Goal: Navigation & Orientation: Find specific page/section

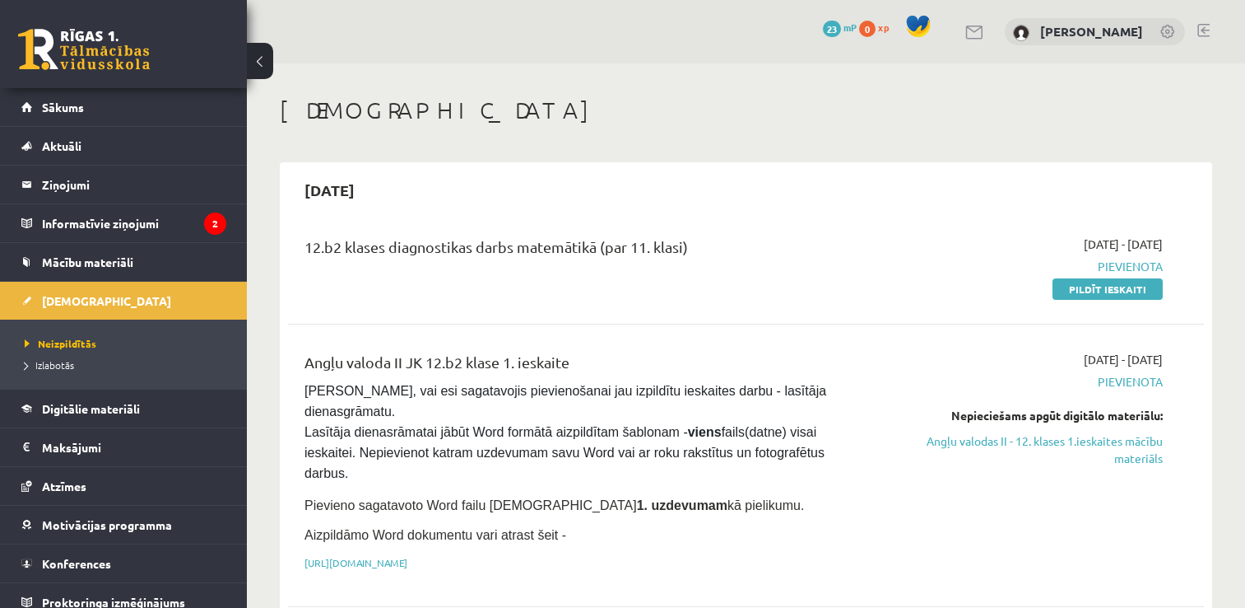
scroll to position [76, 0]
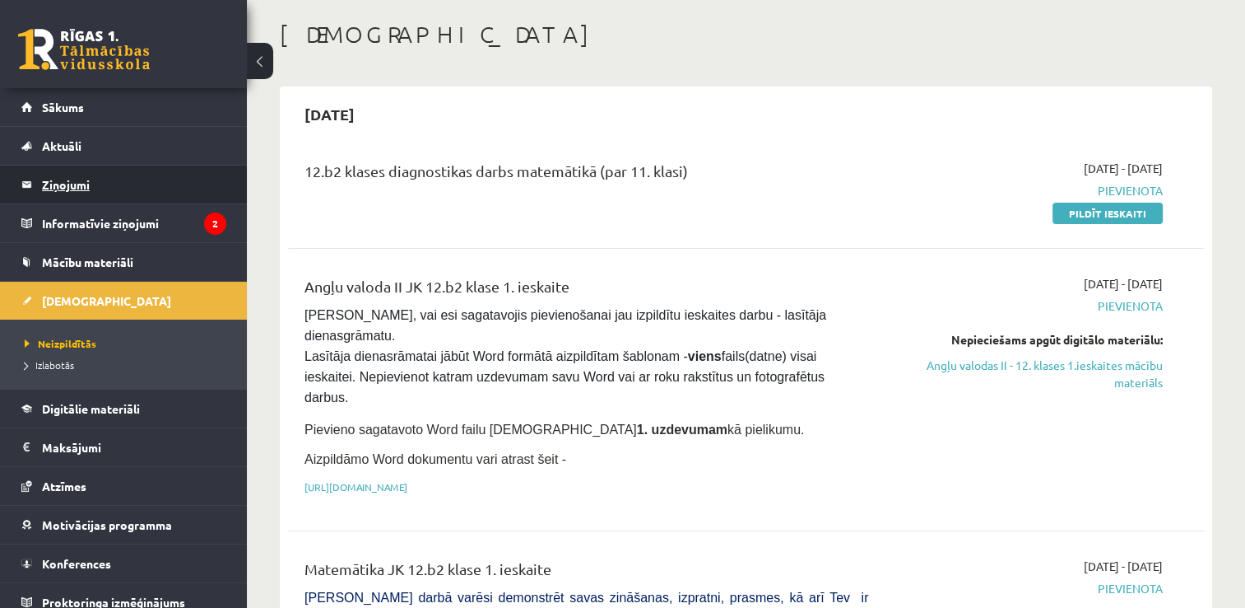
click at [61, 186] on legend "Ziņojumi 0" at bounding box center [134, 184] width 184 height 38
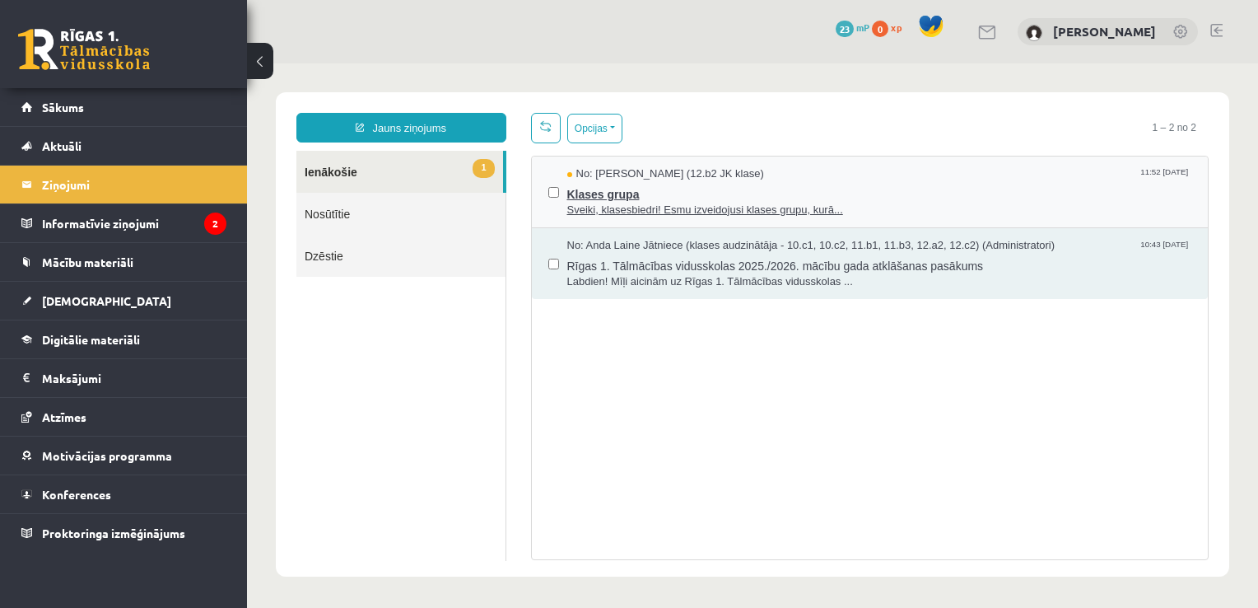
click at [640, 206] on span "Sveiki, klasesbiedri! Esmu izveidojusi klases grupu, kurā..." at bounding box center [879, 211] width 625 height 16
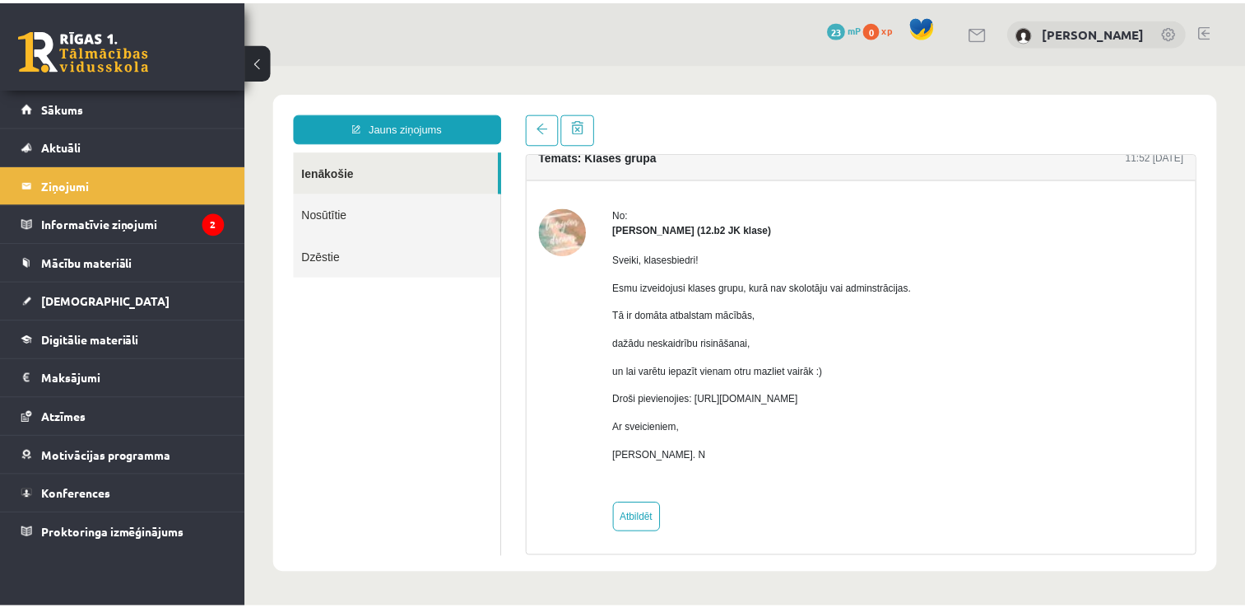
scroll to position [23, 0]
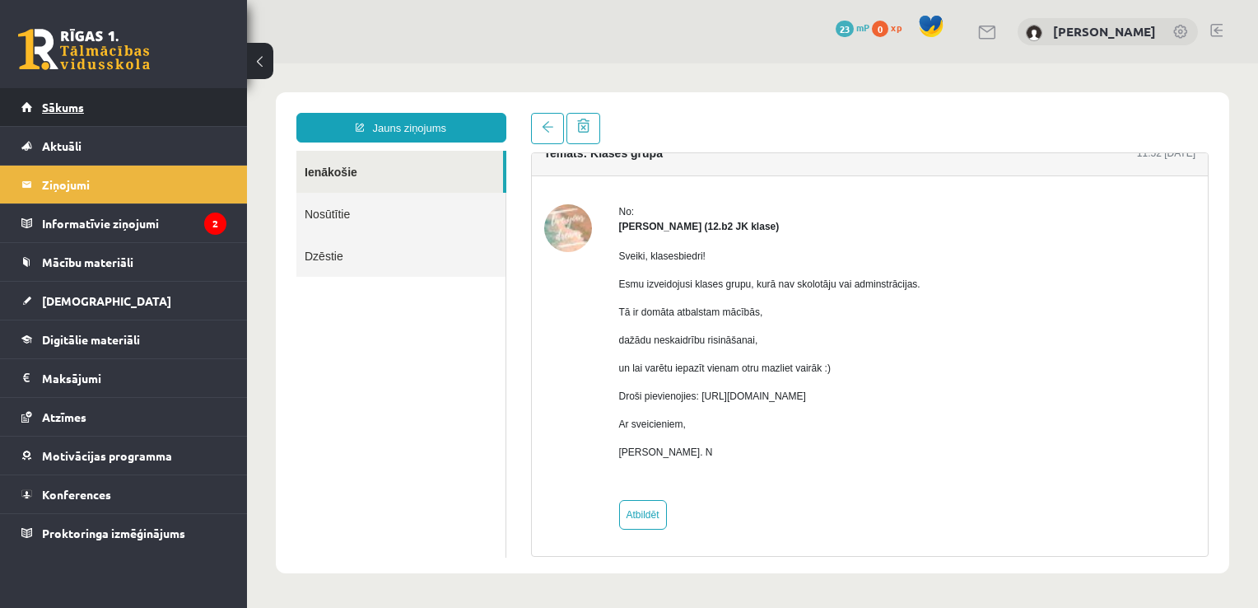
click at [62, 104] on span "Sākums" at bounding box center [63, 107] width 42 height 15
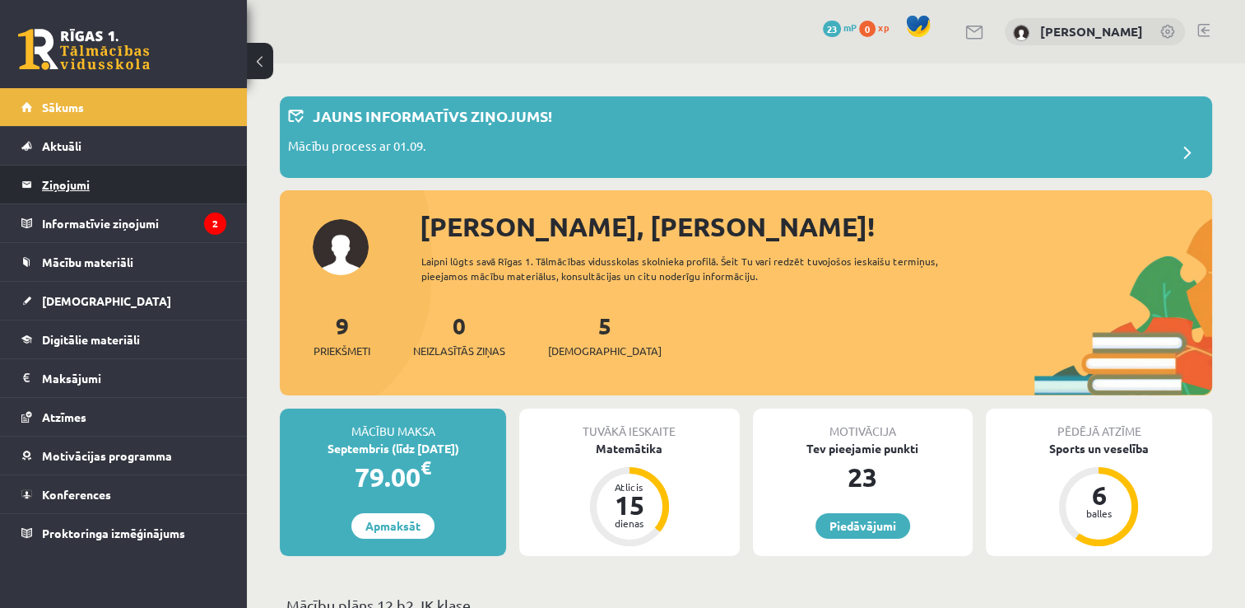
click at [62, 184] on legend "Ziņojumi 0" at bounding box center [134, 184] width 184 height 38
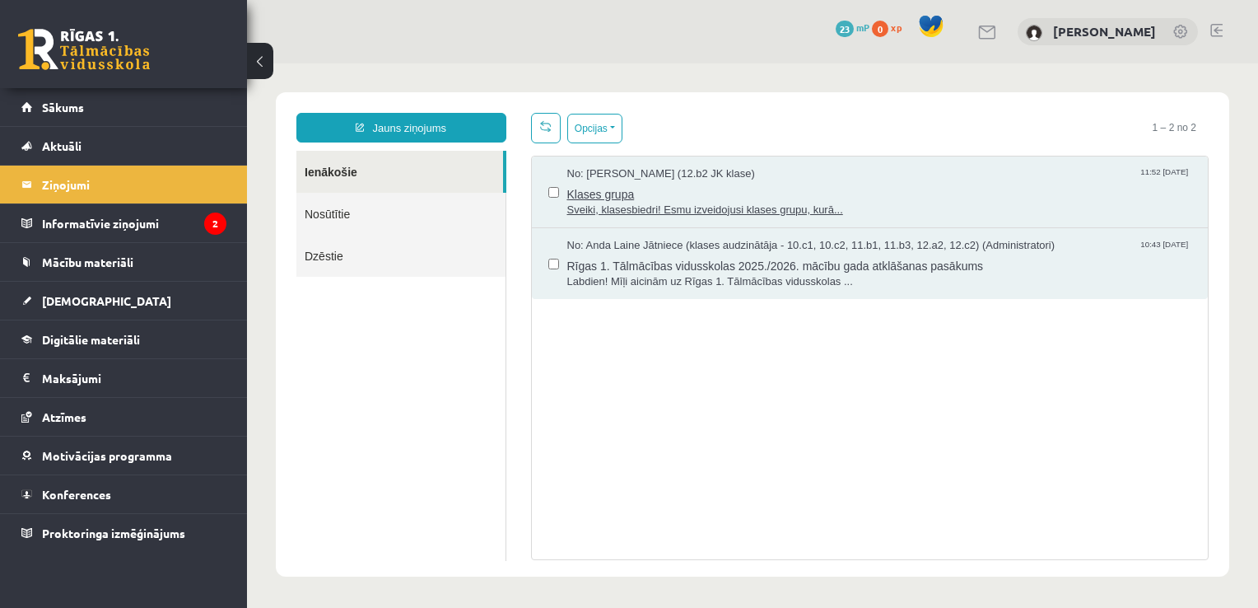
click at [652, 196] on span "Klases grupa" at bounding box center [879, 192] width 625 height 21
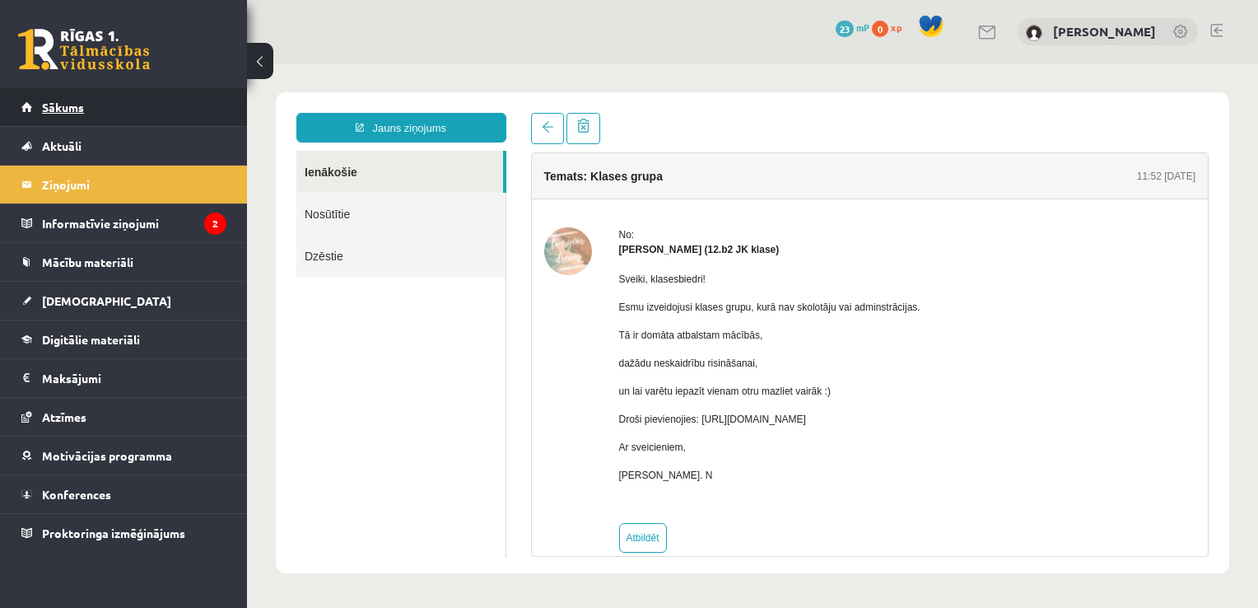
click at [81, 101] on span "Sākums" at bounding box center [63, 107] width 42 height 15
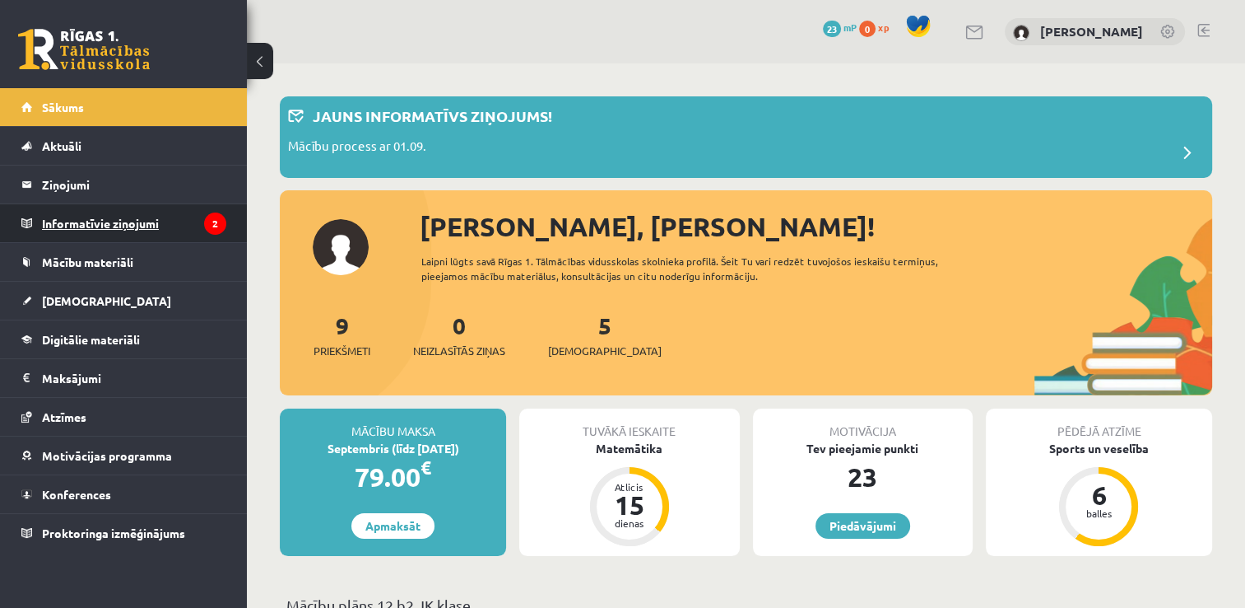
click at [85, 226] on legend "Informatīvie ziņojumi 2" at bounding box center [134, 223] width 184 height 38
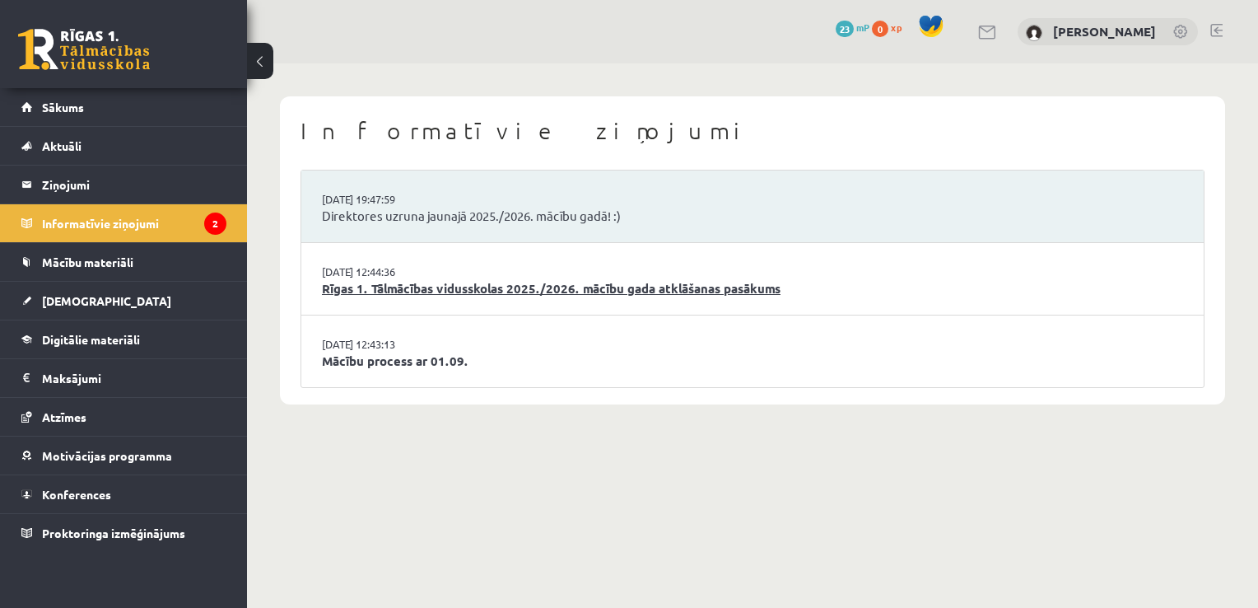
click at [367, 285] on link "Rīgas 1. Tālmācības vidusskolas 2025./2026. mācību gada atklāšanas pasākums" at bounding box center [752, 288] width 861 height 19
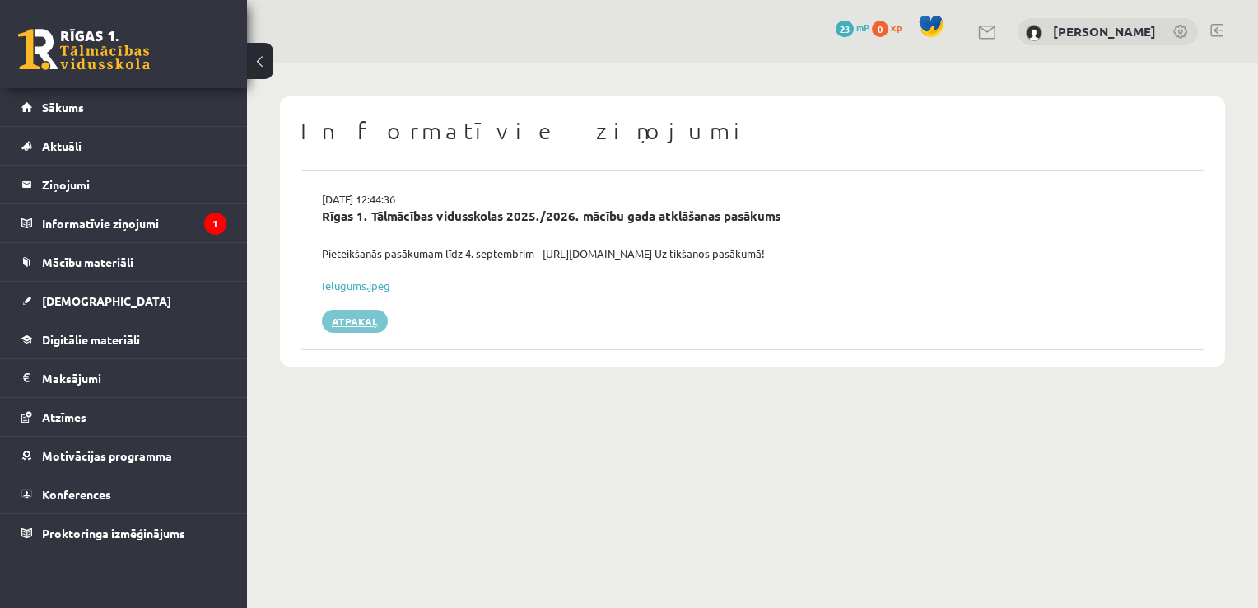
click at [361, 325] on link "Atpakaļ" at bounding box center [355, 321] width 66 height 23
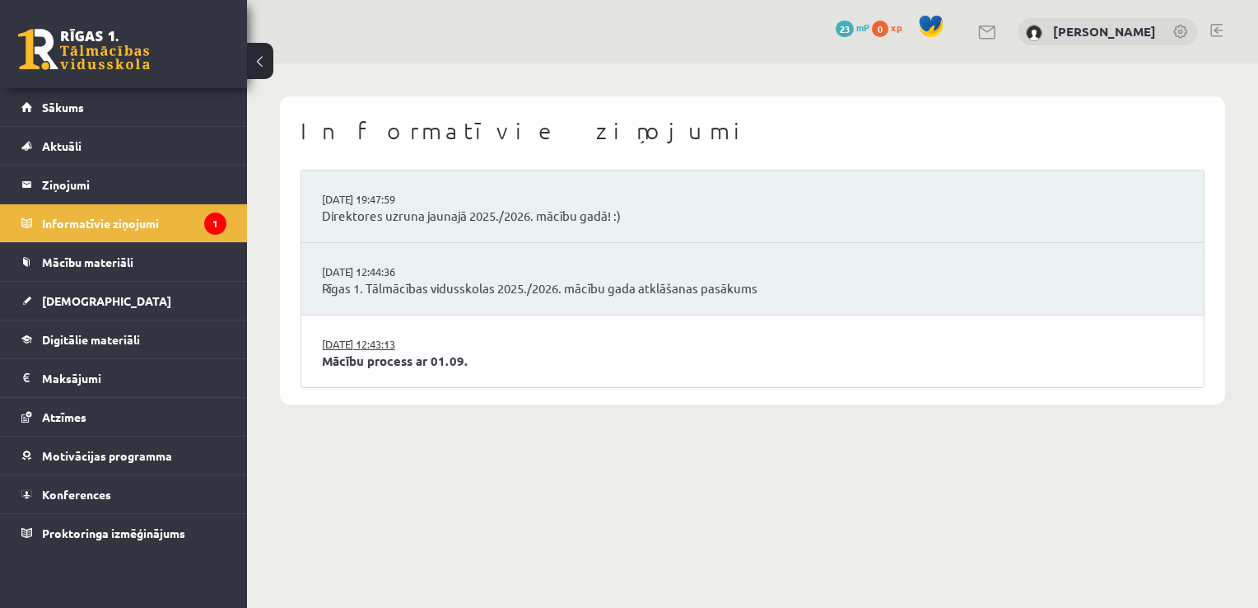
click at [389, 347] on link "[DATE] 12:43:13" at bounding box center [383, 344] width 123 height 16
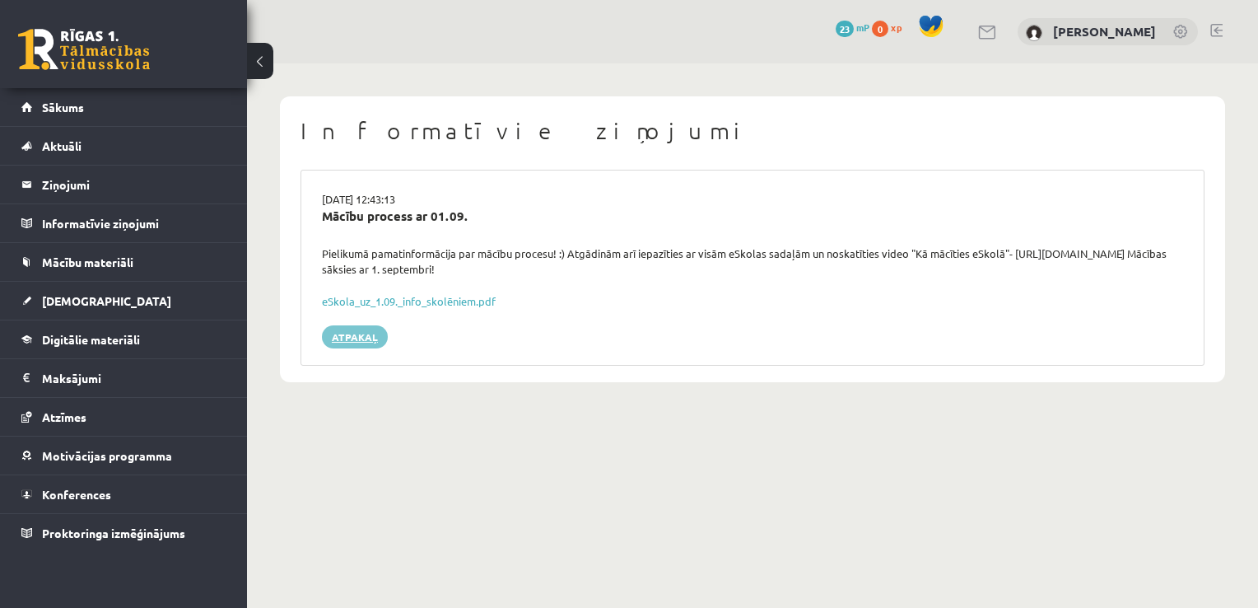
click at [350, 338] on link "Atpakaļ" at bounding box center [355, 336] width 66 height 23
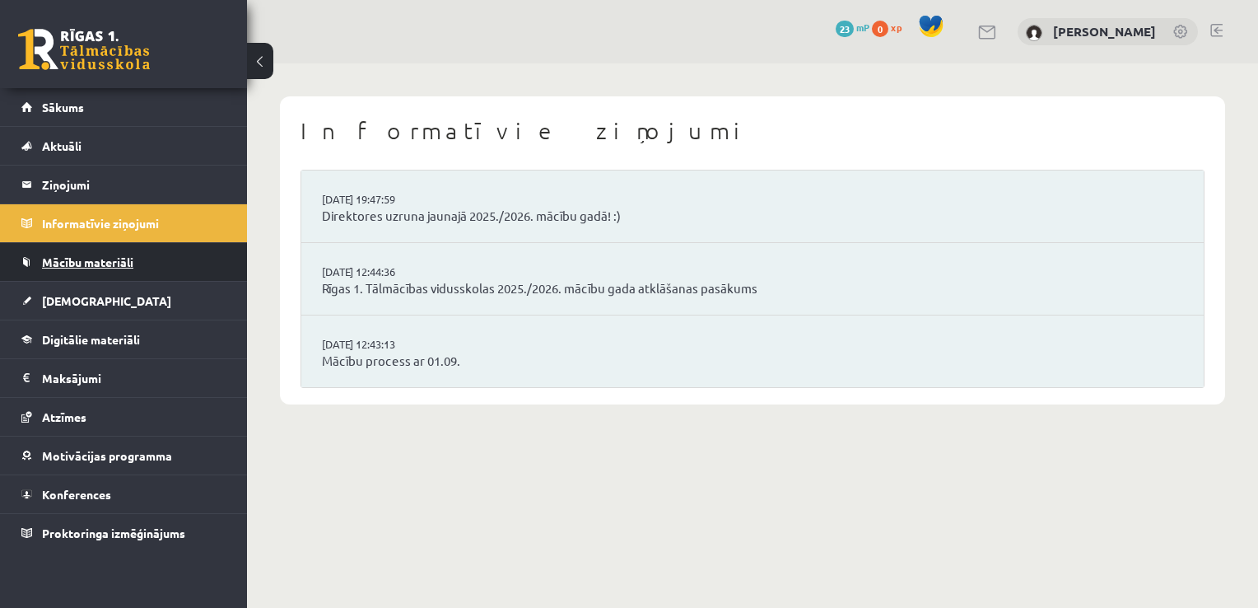
click at [109, 271] on link "Mācību materiāli" at bounding box center [123, 262] width 205 height 38
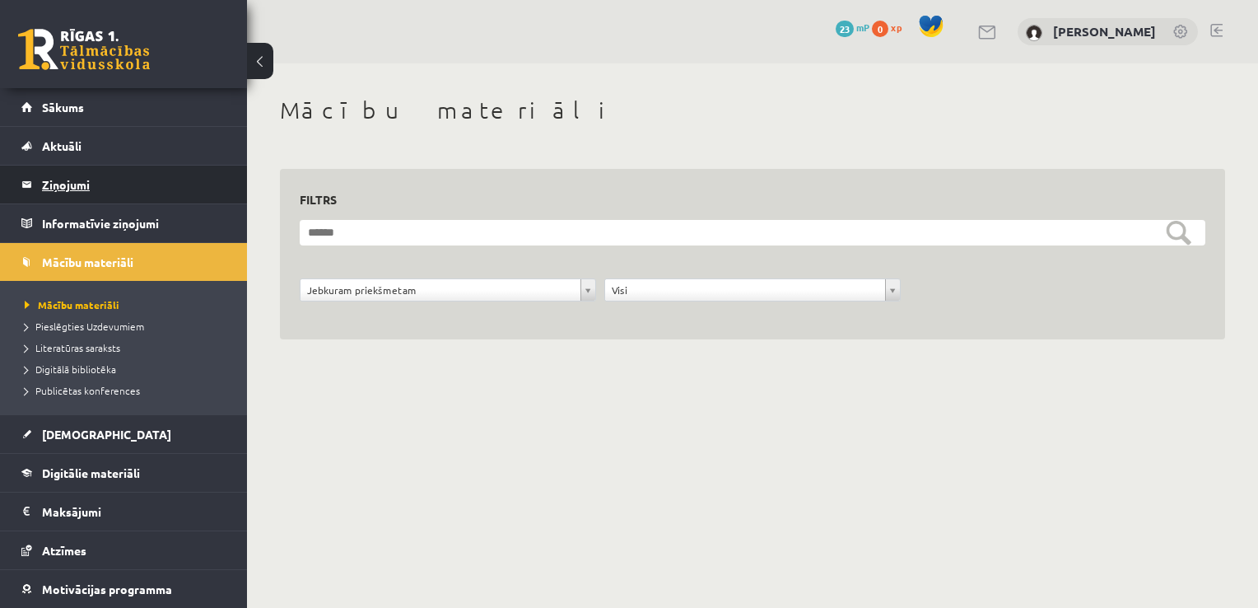
click at [70, 165] on legend "Ziņojumi 0" at bounding box center [134, 184] width 184 height 38
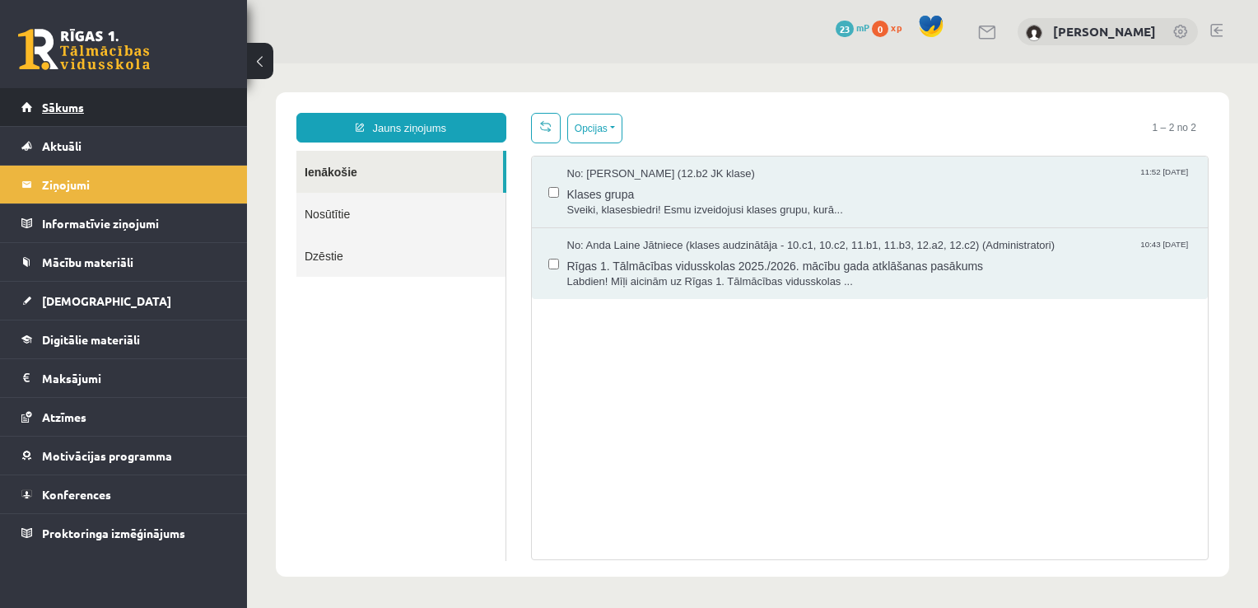
click at [61, 110] on span "Sākums" at bounding box center [63, 107] width 42 height 15
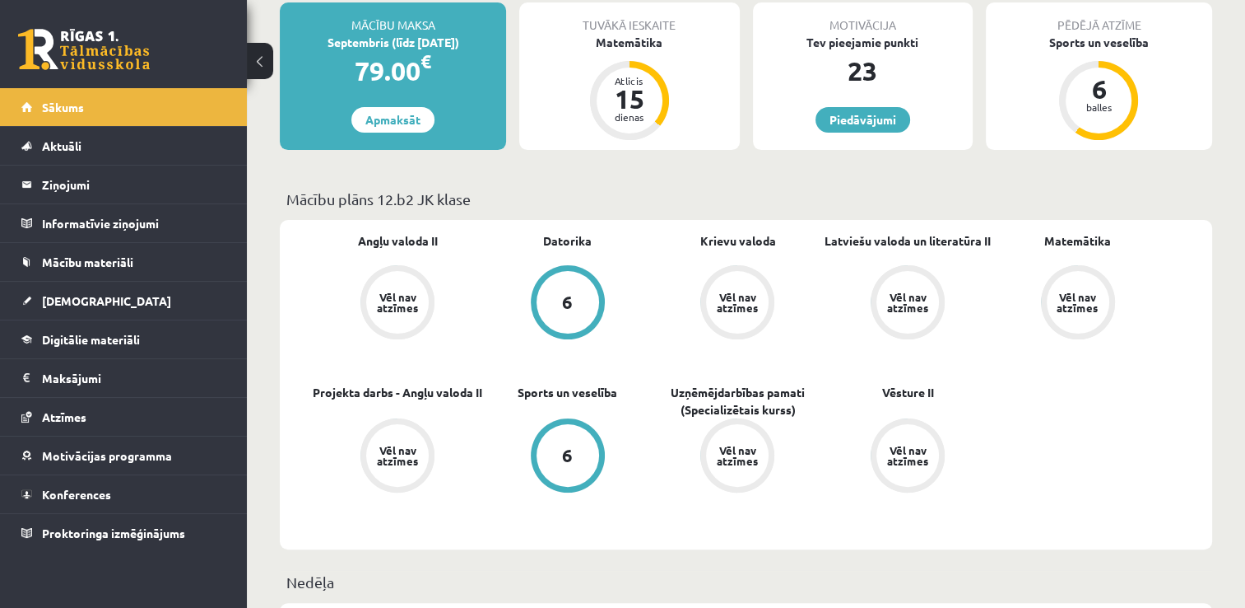
scroll to position [316, 0]
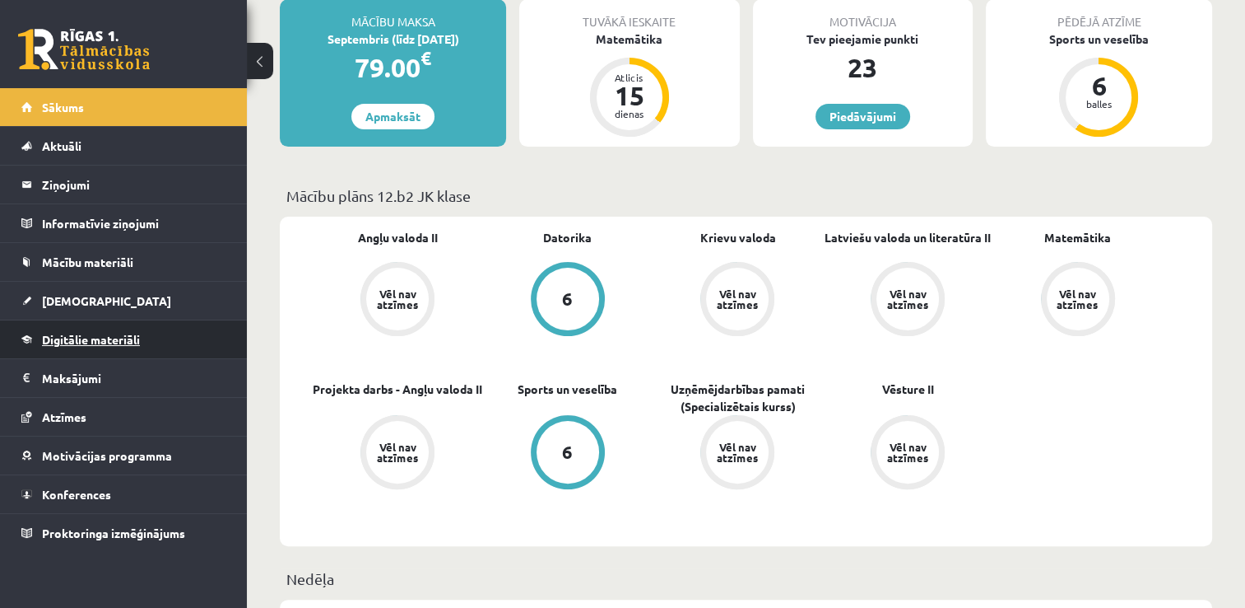
click at [130, 339] on span "Digitālie materiāli" at bounding box center [91, 339] width 98 height 15
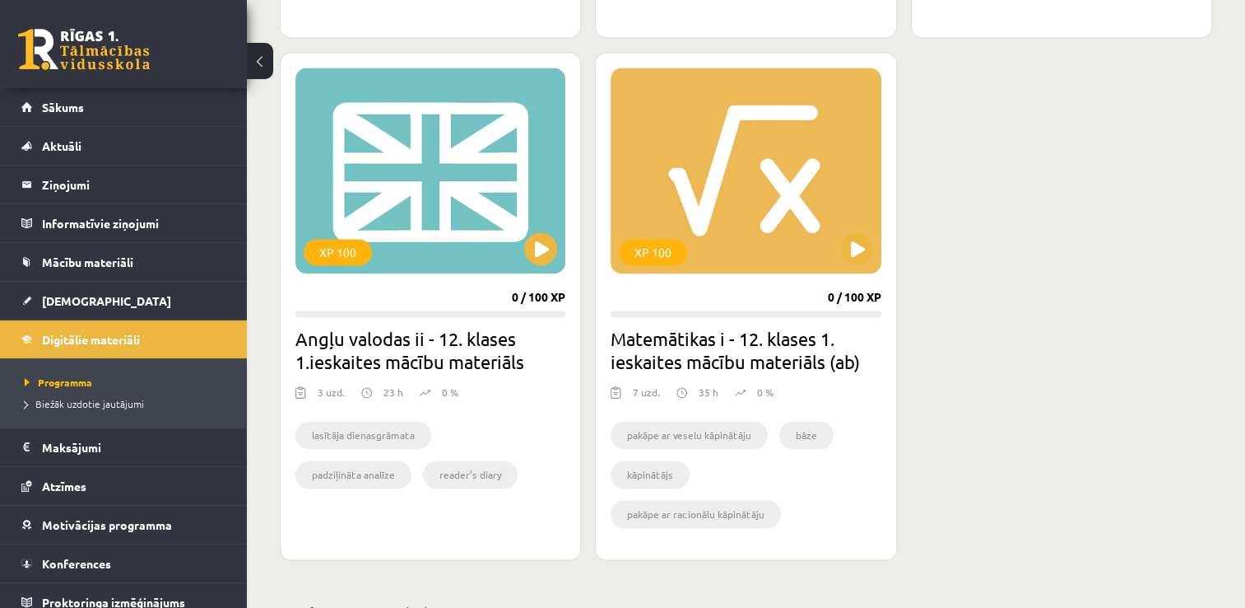
scroll to position [2420, 0]
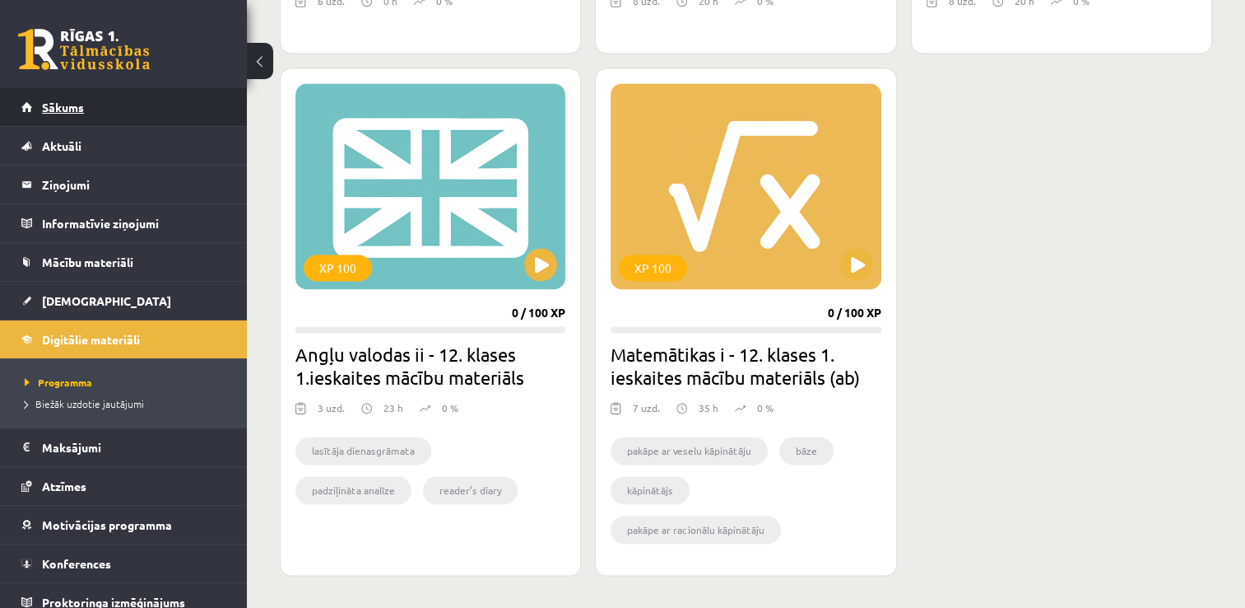
click at [76, 114] on link "Sākums" at bounding box center [123, 107] width 205 height 38
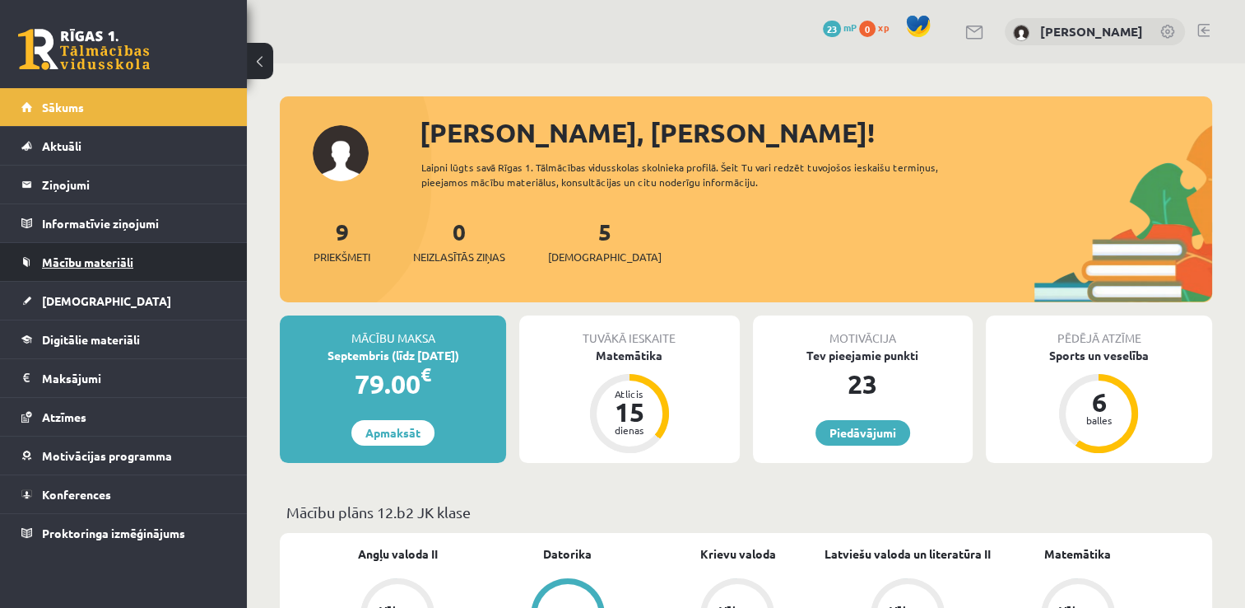
click at [102, 258] on span "Mācību materiāli" at bounding box center [87, 261] width 91 height 15
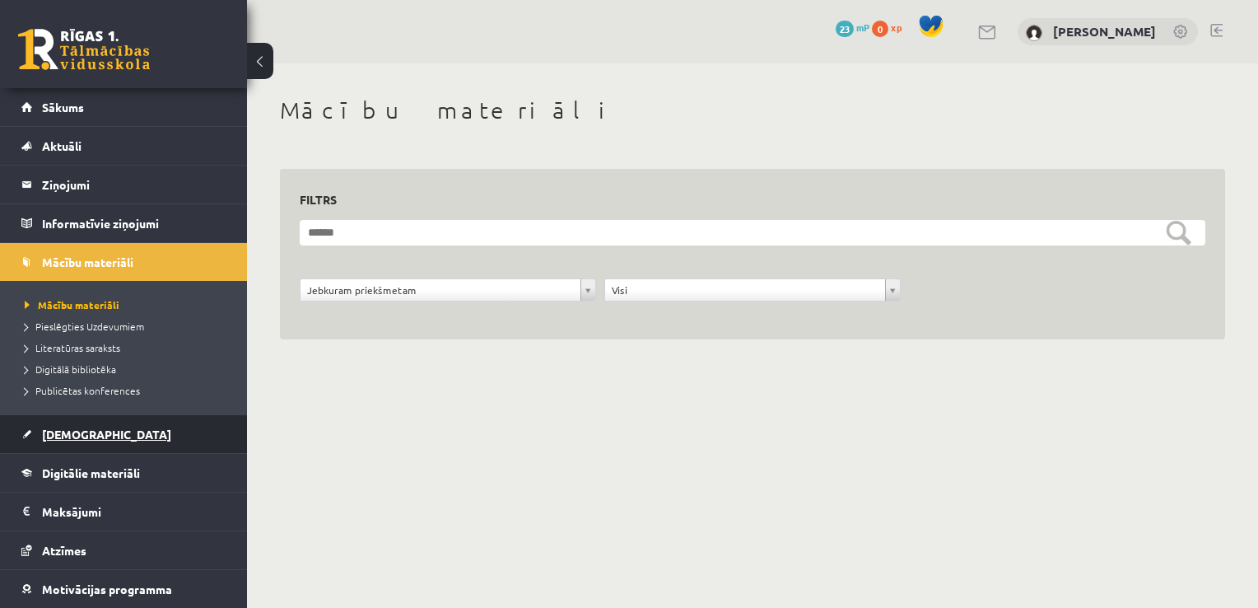
click at [86, 431] on span "[DEMOGRAPHIC_DATA]" at bounding box center [106, 433] width 129 height 15
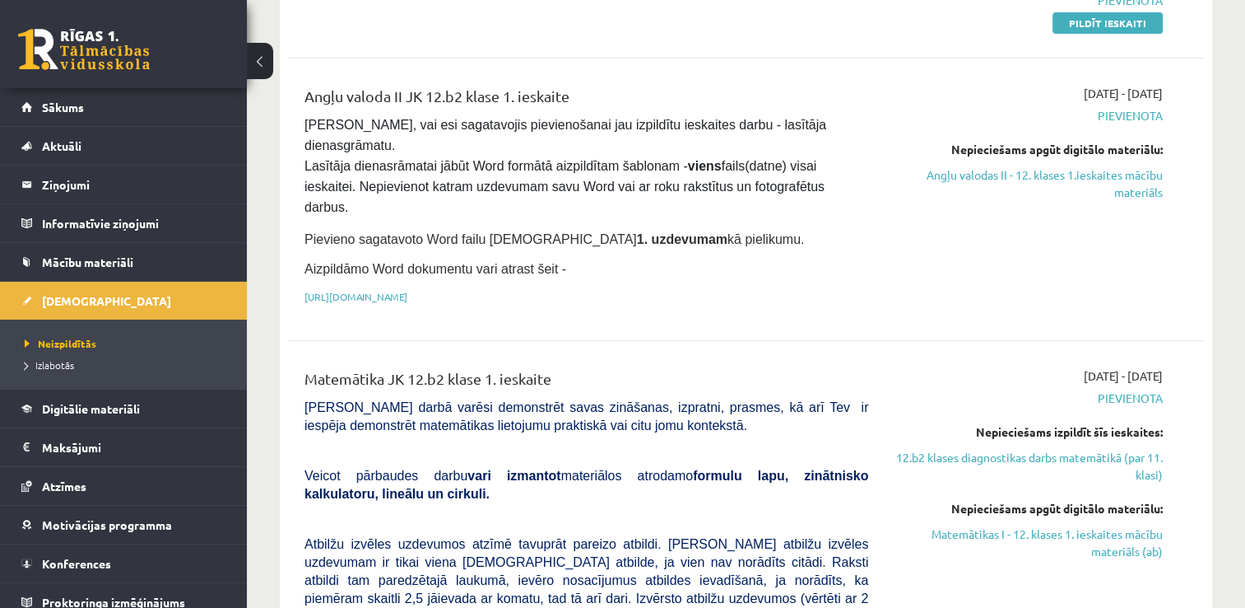
scroll to position [267, 0]
